Goal: Contribute content: Contribute content

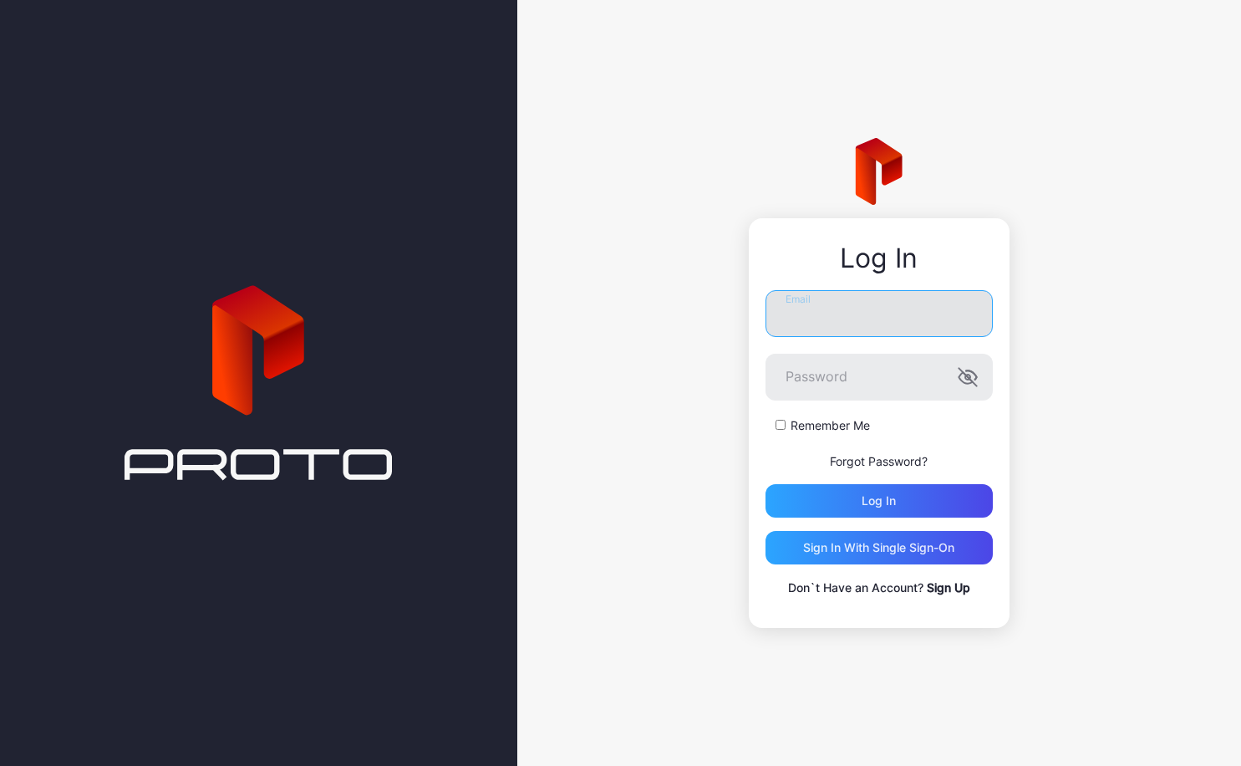
type input "**********"
click at [879, 501] on button "Log in" at bounding box center [879, 500] width 227 height 33
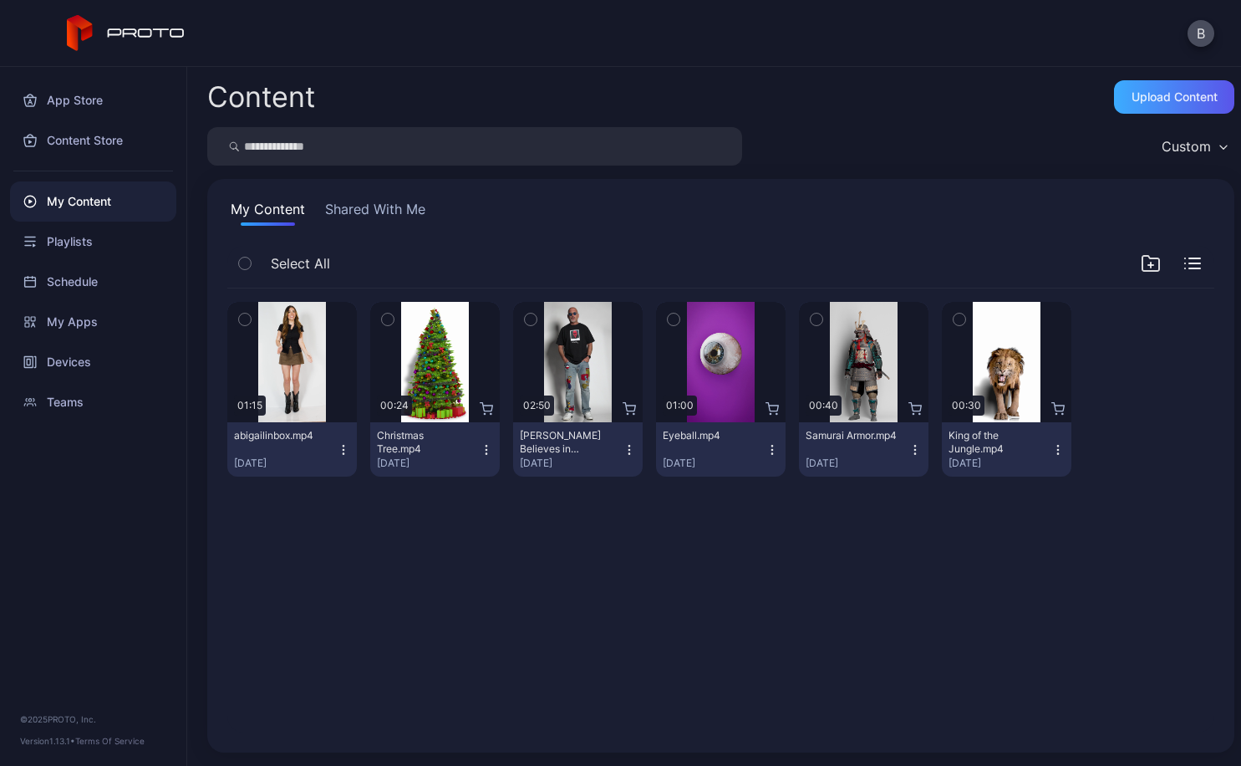
click at [1114, 104] on div "Upload Content" at bounding box center [1174, 96] width 120 height 33
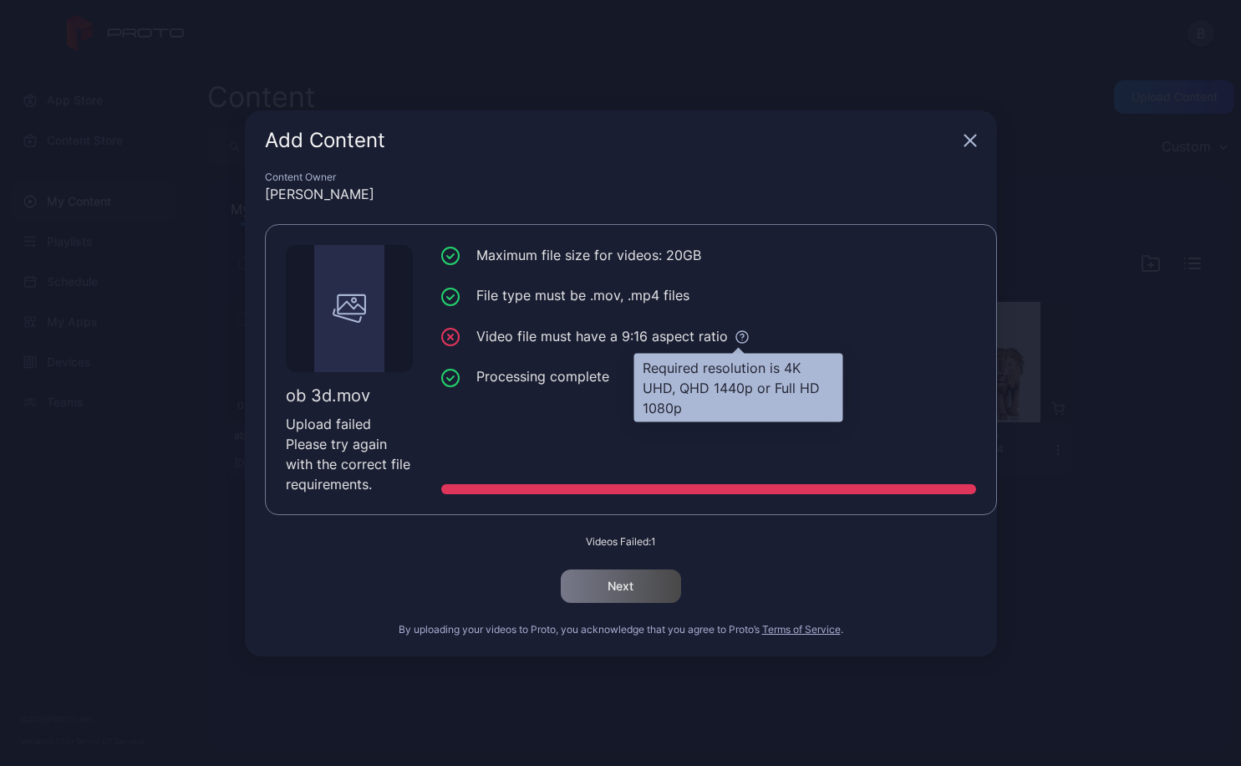
click at [742, 339] on icon at bounding box center [742, 336] width 15 height 15
click at [736, 340] on icon at bounding box center [742, 336] width 15 height 15
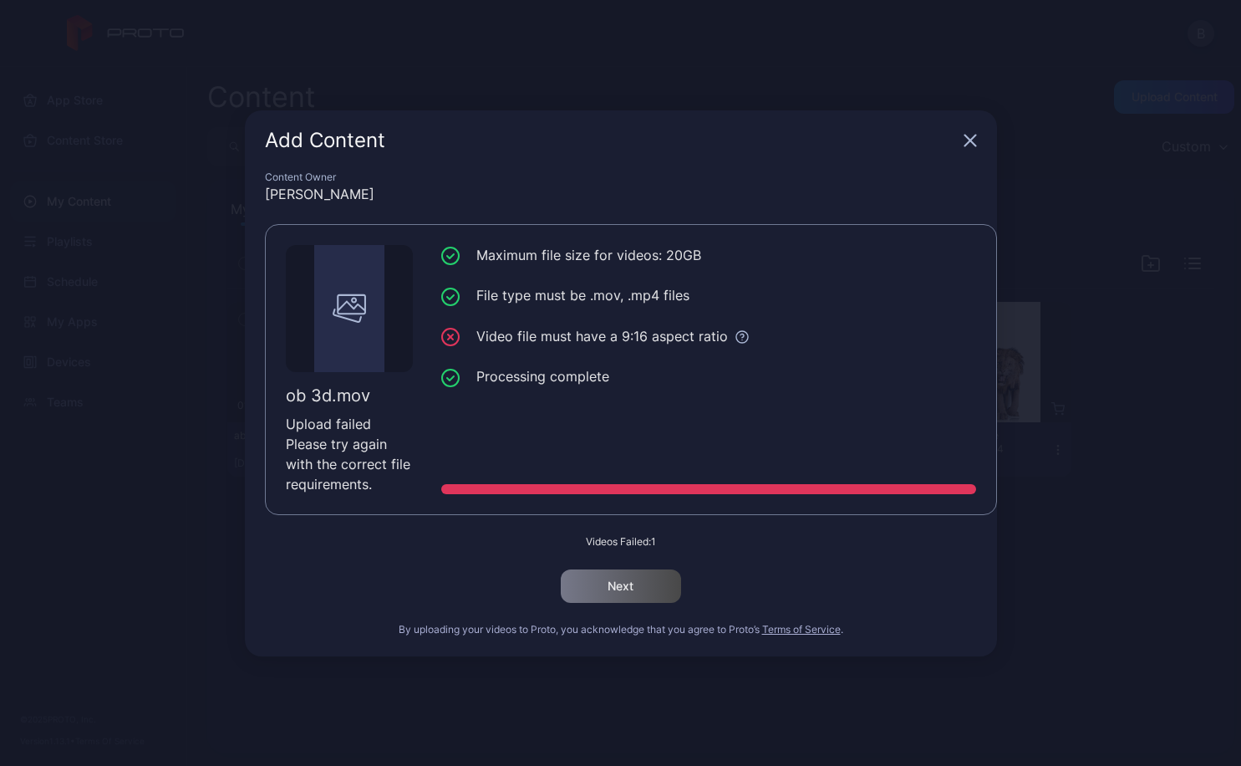
click at [688, 588] on div "Videos Failed: 1 Next" at bounding box center [621, 569] width 712 height 68
click at [980, 132] on div "Add Content" at bounding box center [621, 140] width 752 height 60
click at [964, 141] on icon "button" at bounding box center [970, 140] width 13 height 13
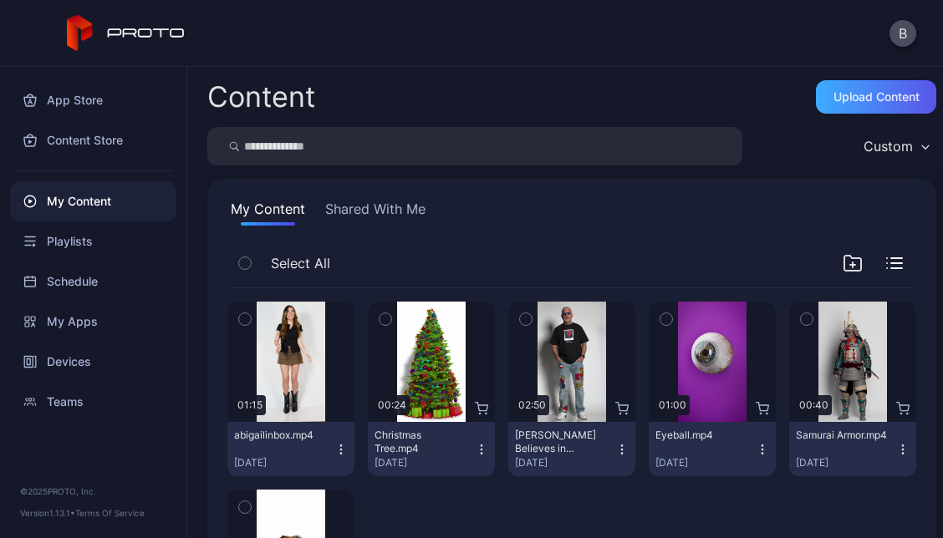
click at [848, 98] on div "Upload Content" at bounding box center [876, 96] width 86 height 13
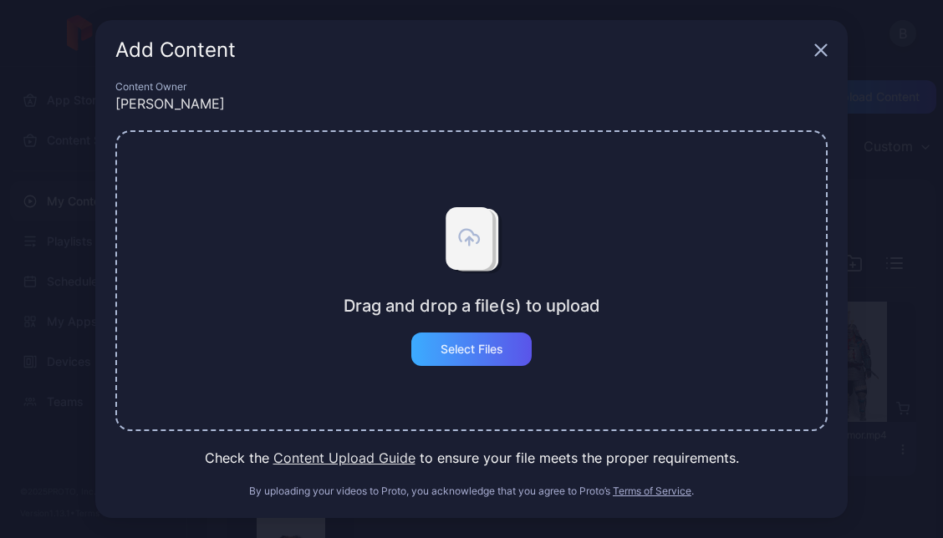
click at [479, 341] on div "Select Files" at bounding box center [471, 349] width 120 height 33
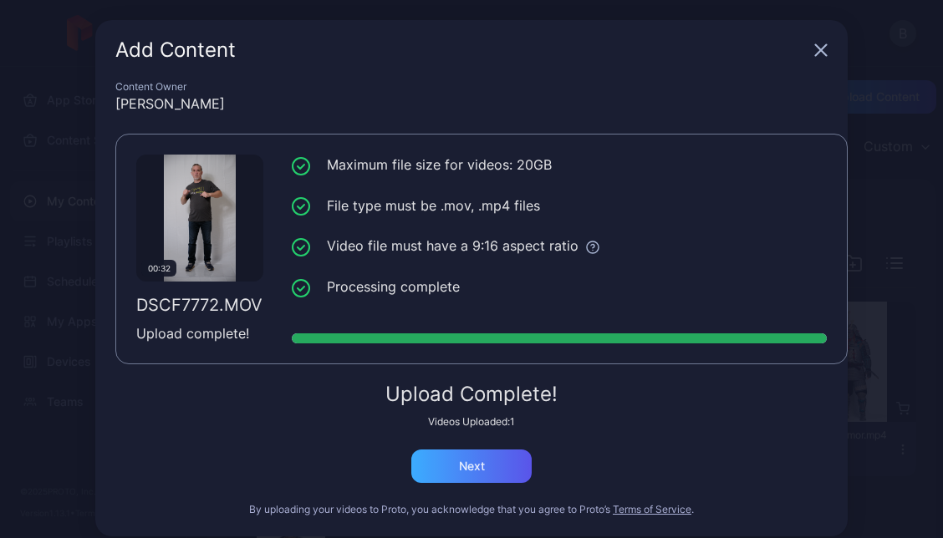
click at [468, 461] on div "Next" at bounding box center [472, 466] width 26 height 13
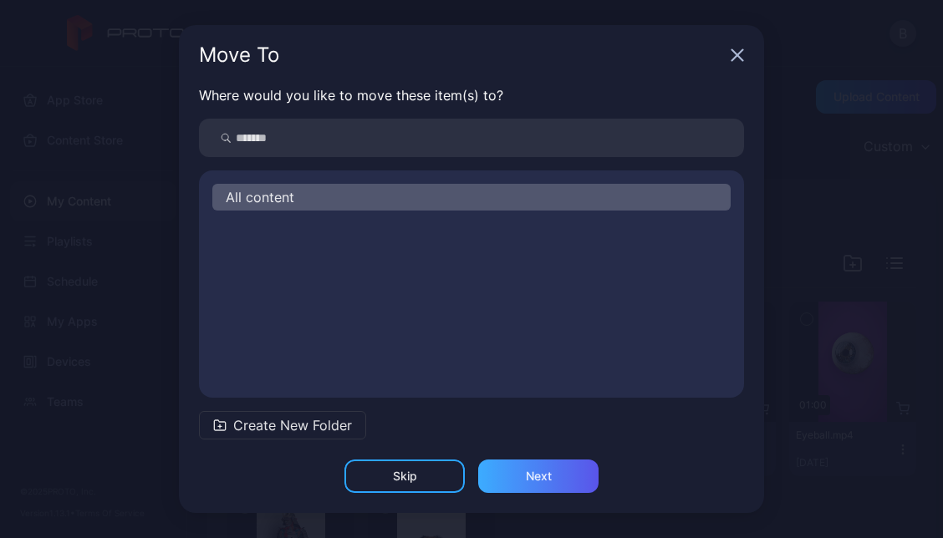
click at [538, 487] on div "Next" at bounding box center [538, 476] width 120 height 33
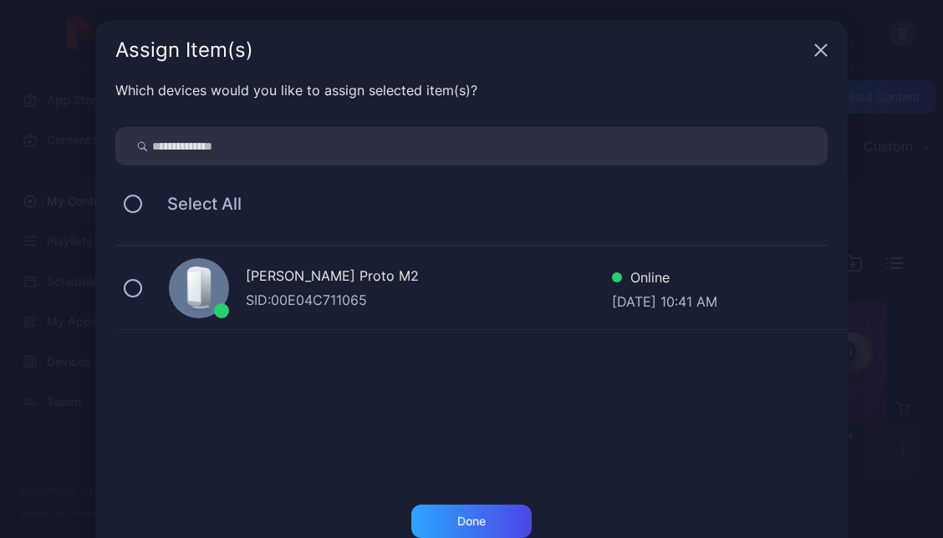
click at [134, 277] on div "[PERSON_NAME] Proto M2 SID: 00E04C711065 Online [DATE] 10:41 AM" at bounding box center [481, 289] width 732 height 84
click at [499, 517] on div "Done" at bounding box center [471, 521] width 120 height 33
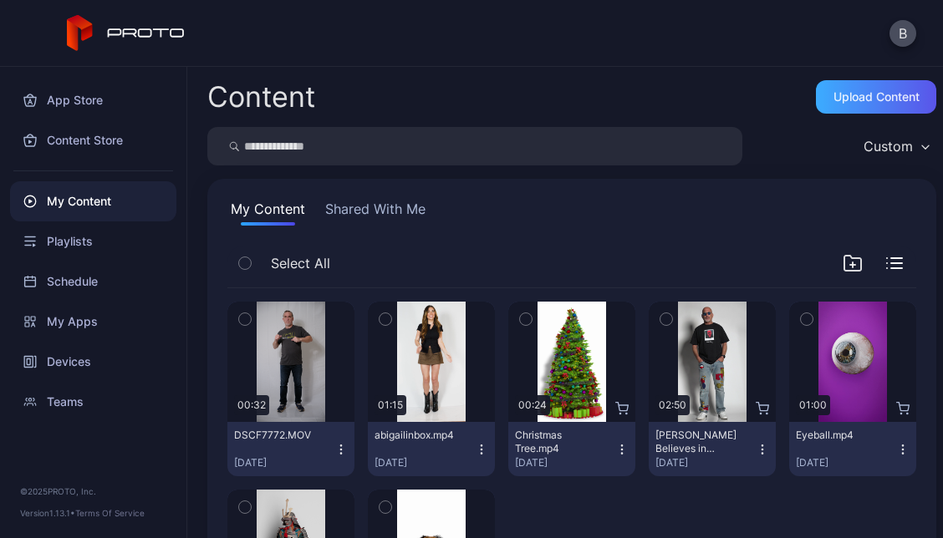
click at [823, 105] on div "Upload Content" at bounding box center [876, 96] width 120 height 33
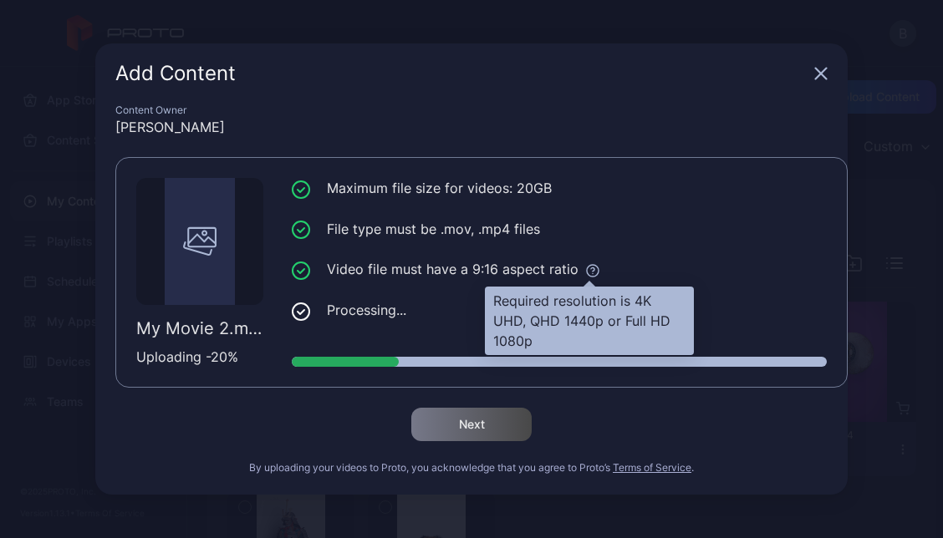
click at [586, 270] on icon at bounding box center [592, 270] width 15 height 15
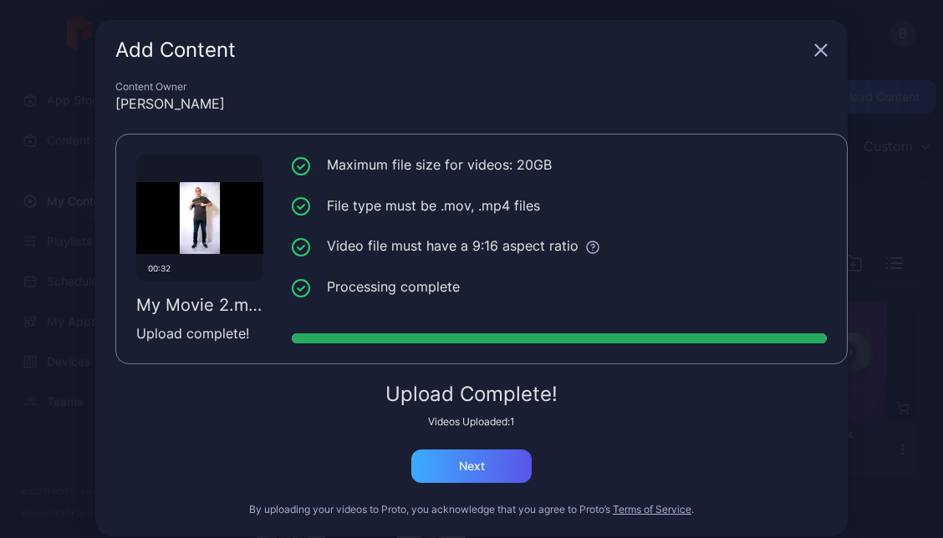
click at [482, 466] on div "Next" at bounding box center [471, 466] width 120 height 33
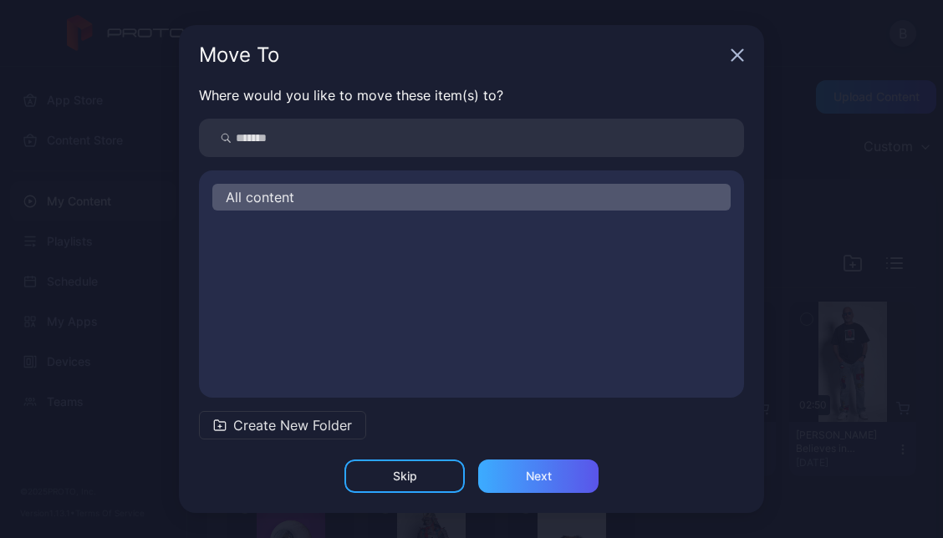
click at [527, 483] on div "Next" at bounding box center [538, 476] width 120 height 33
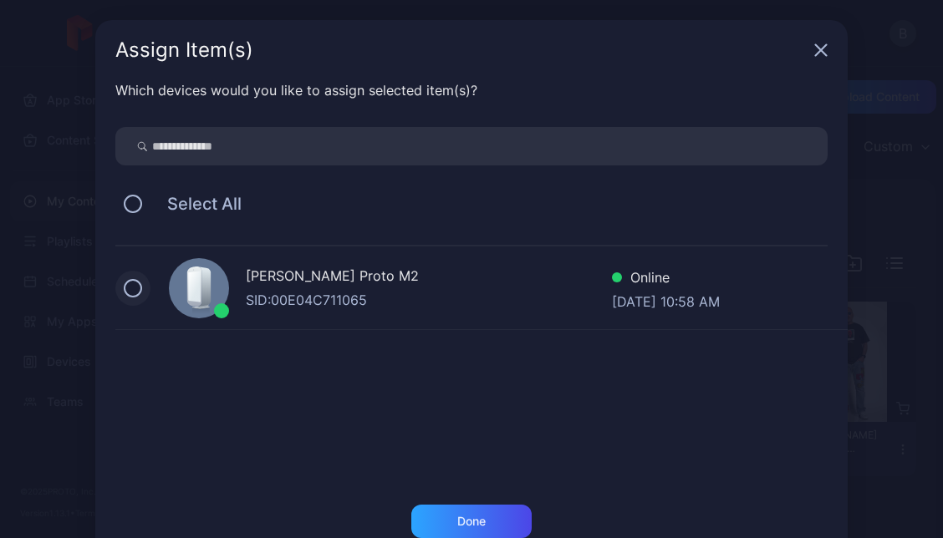
click at [124, 289] on button at bounding box center [133, 288] width 18 height 18
click at [456, 512] on div "Done" at bounding box center [471, 521] width 120 height 33
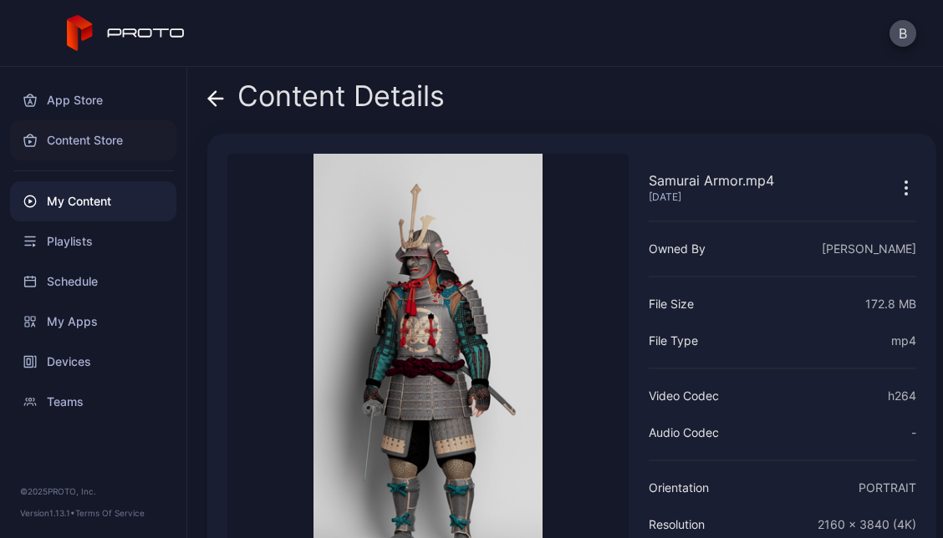
click at [90, 134] on div "Content Store" at bounding box center [93, 140] width 166 height 40
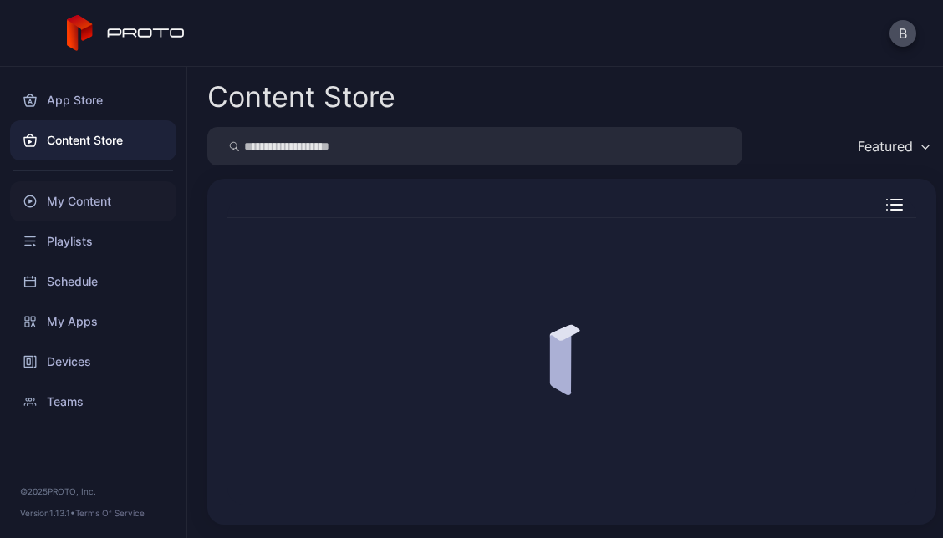
click at [81, 199] on div "My Content" at bounding box center [93, 201] width 166 height 40
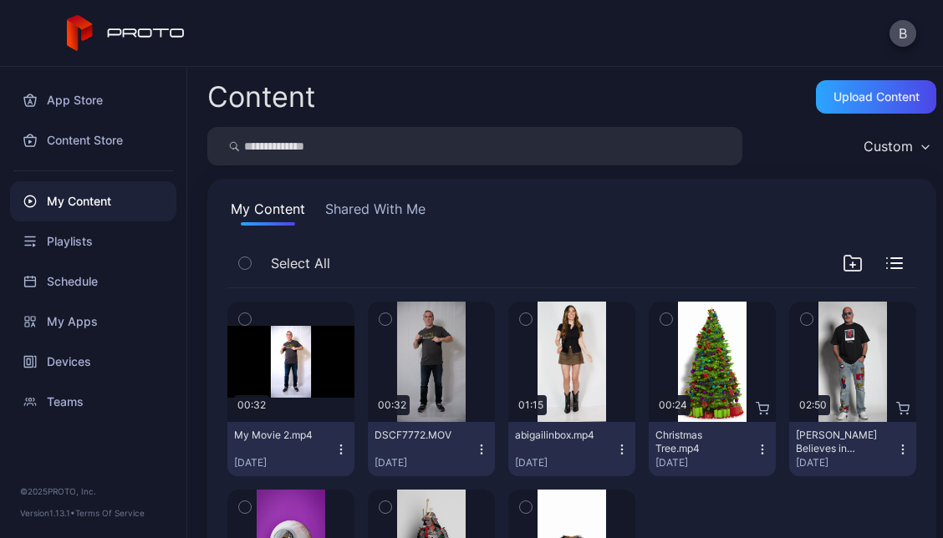
click at [250, 324] on icon "button" at bounding box center [245, 319] width 12 height 18
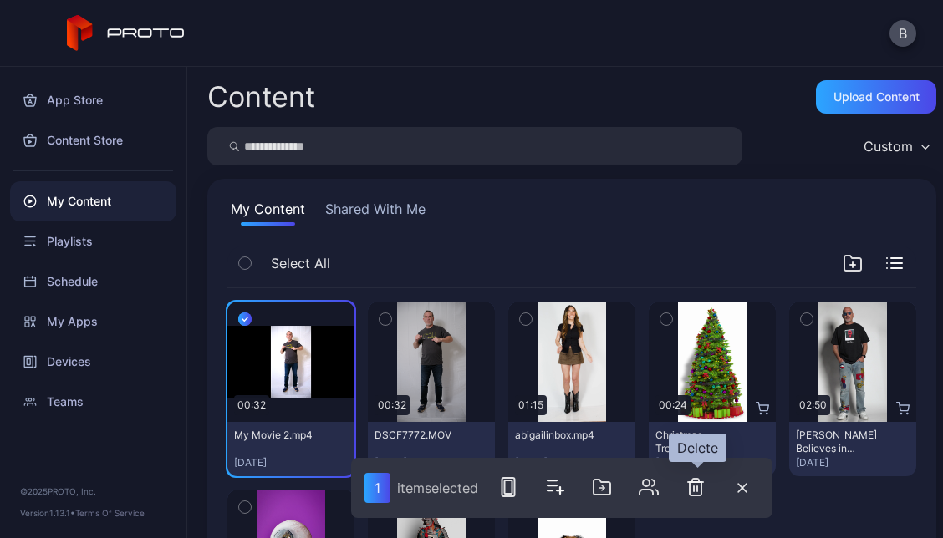
click at [701, 491] on icon "button" at bounding box center [696, 487] width 20 height 20
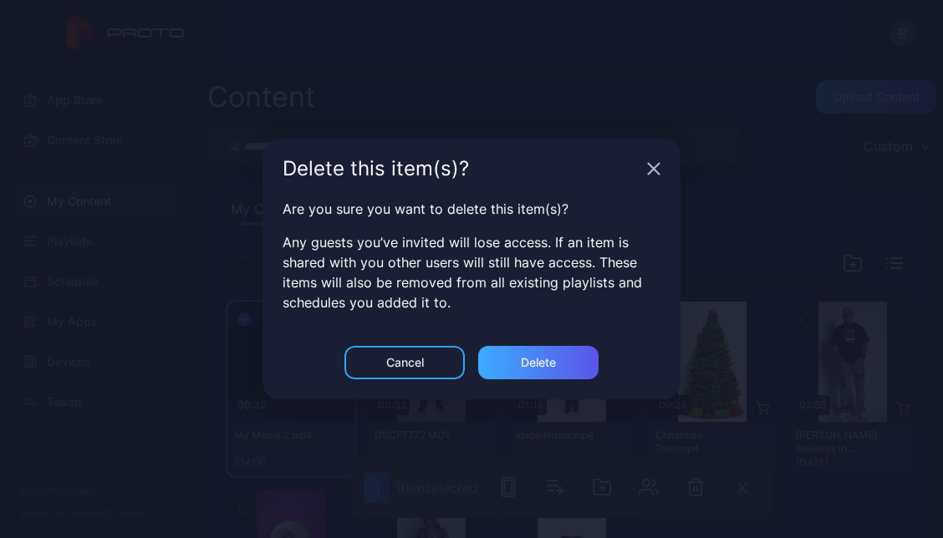
click at [543, 359] on div "Delete" at bounding box center [538, 362] width 35 height 13
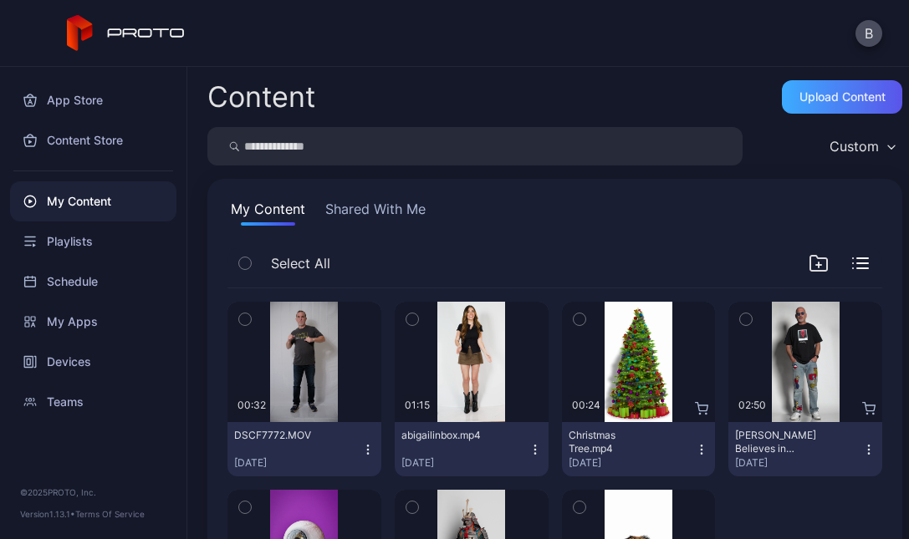
click at [821, 84] on div "Upload Content" at bounding box center [842, 96] width 120 height 33
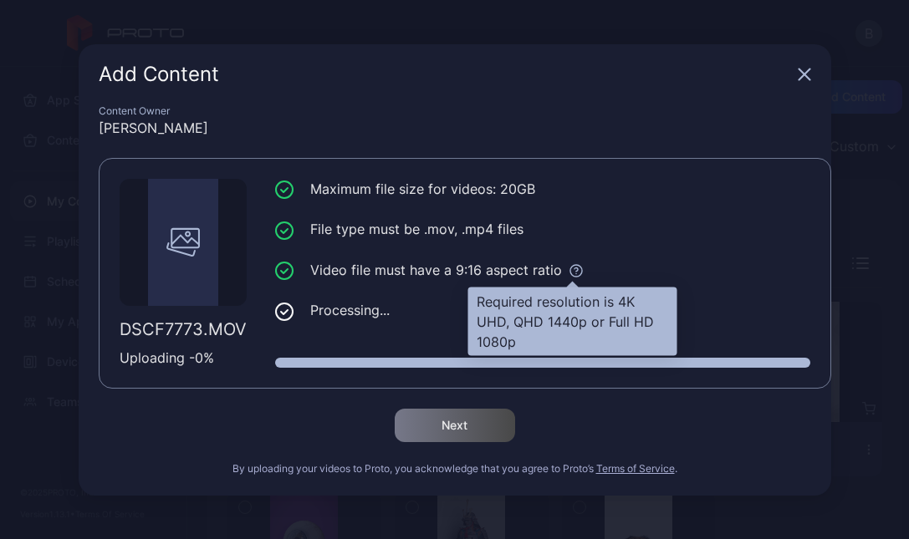
click at [570, 269] on icon at bounding box center [575, 270] width 15 height 15
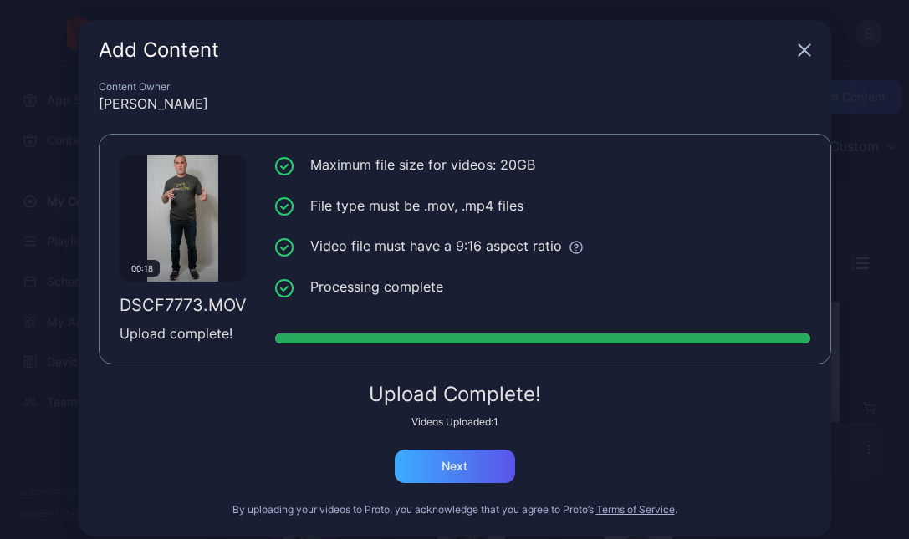
click at [461, 465] on div "Next" at bounding box center [455, 466] width 120 height 33
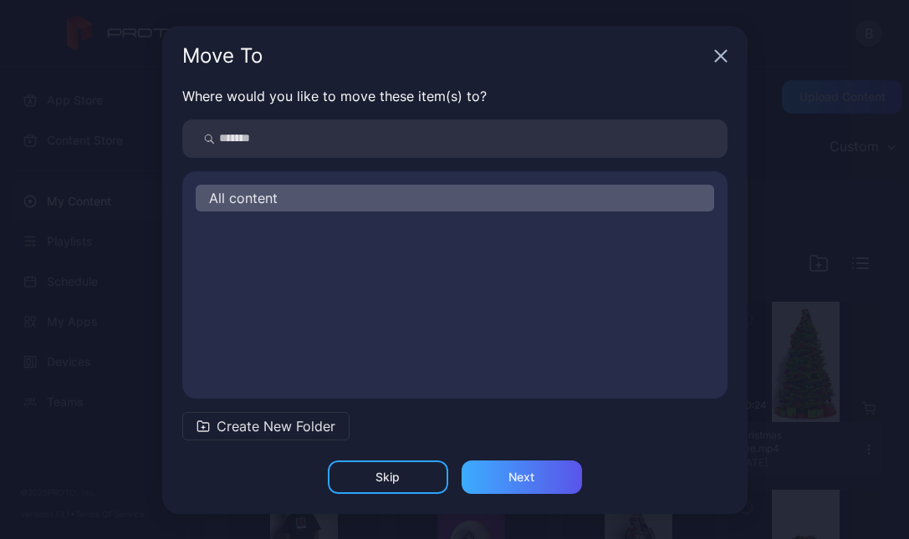
click at [501, 473] on div "Next" at bounding box center [521, 477] width 120 height 33
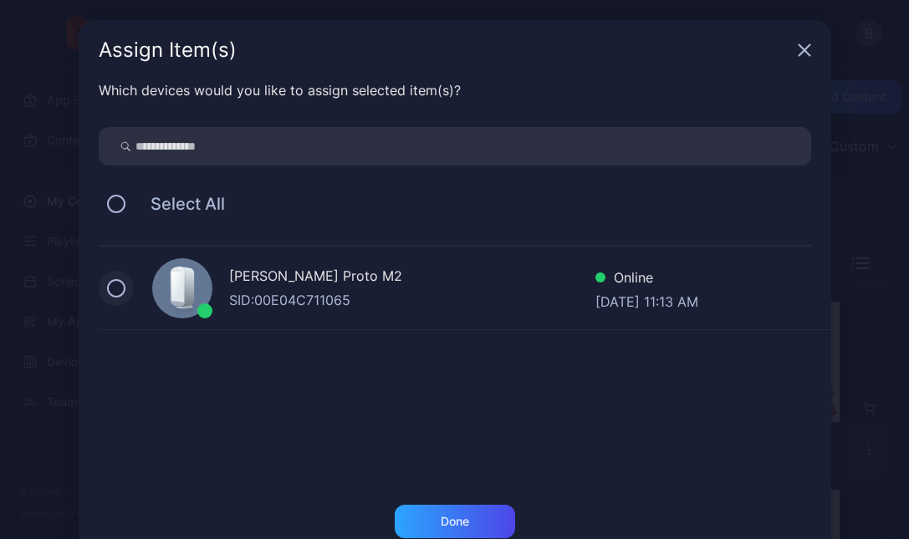
click at [113, 283] on button at bounding box center [116, 288] width 18 height 18
click at [441, 522] on div "Done" at bounding box center [455, 521] width 28 height 13
